Goal: Information Seeking & Learning: Learn about a topic

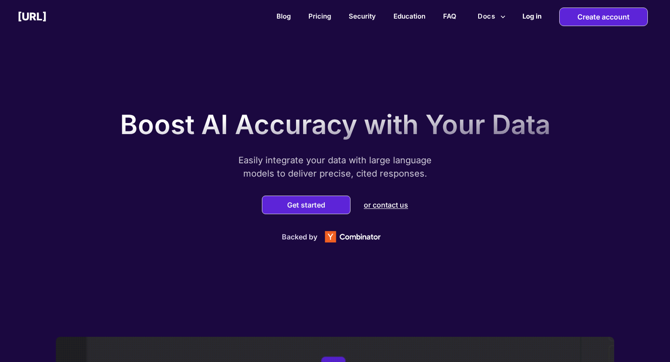
click at [531, 18] on h2 "Log in" at bounding box center [531, 16] width 19 height 8
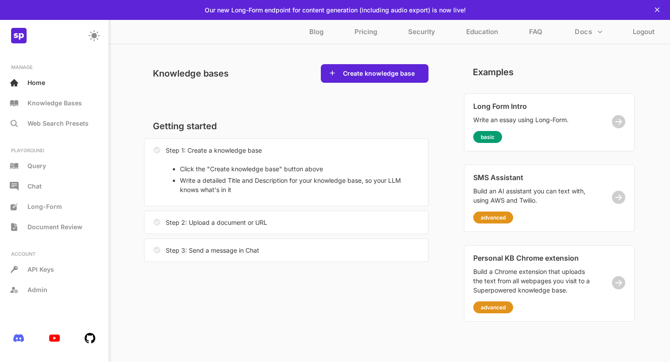
click at [661, 8] on icon at bounding box center [657, 10] width 8 height 8
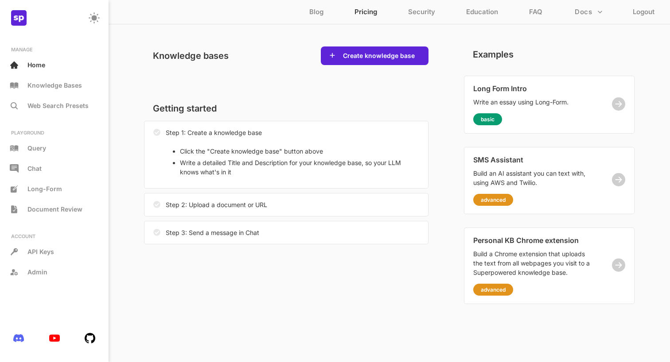
click at [365, 9] on p "Pricing" at bounding box center [365, 14] width 23 height 13
click at [46, 272] on div "Admin" at bounding box center [54, 273] width 100 height 16
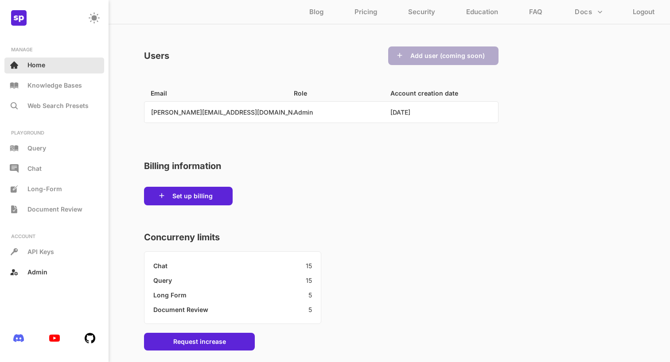
click at [42, 62] on p "Home" at bounding box center [36, 65] width 18 height 8
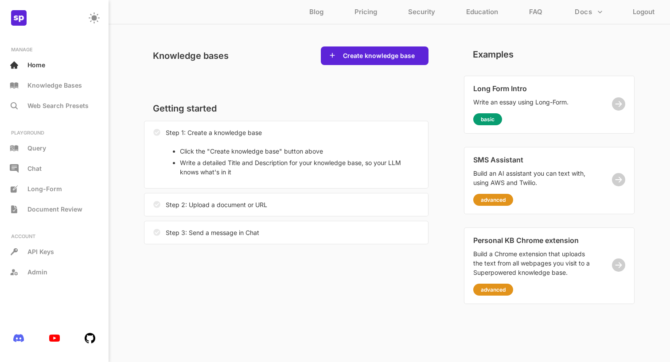
click at [324, 12] on div "Blog Pricing Security Education FAQ Docs Logout" at bounding box center [482, 12] width 376 height 17
click at [320, 13] on p "Blog" at bounding box center [316, 14] width 14 height 13
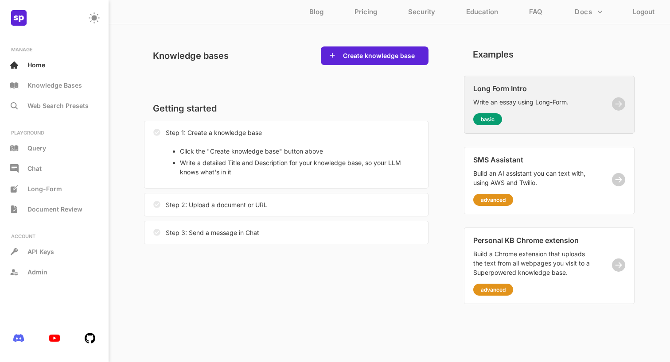
click at [527, 102] on p "Write an essay using Long-Form." at bounding box center [532, 101] width 118 height 9
